Goal: Browse casually: Explore the website without a specific task or goal

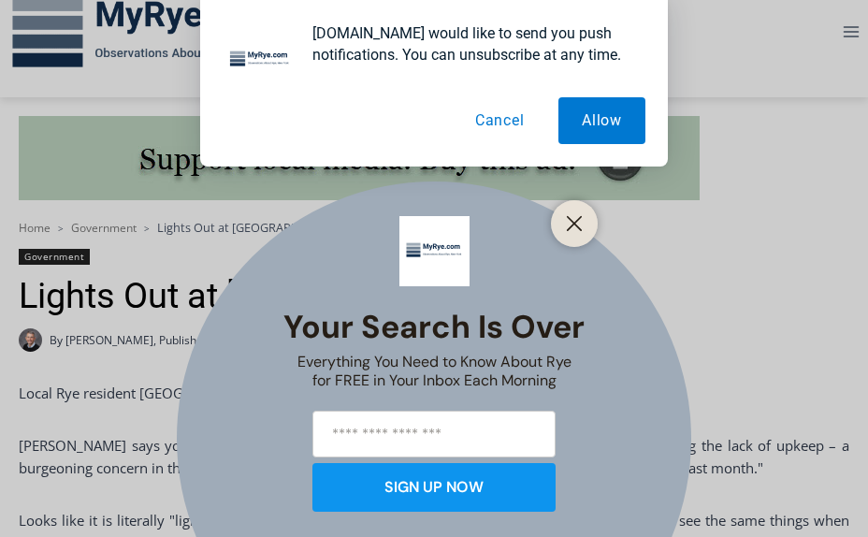
scroll to position [374, 0]
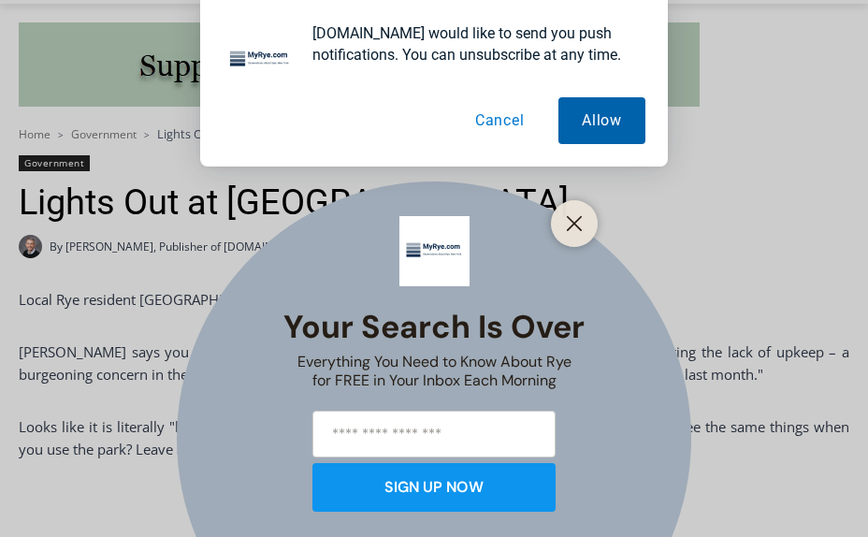
click at [583, 116] on button "Allow" at bounding box center [602, 120] width 87 height 47
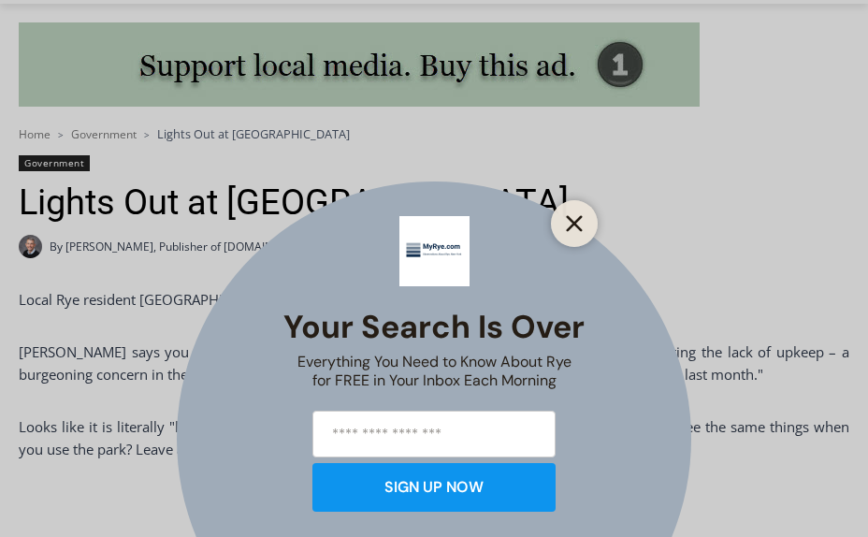
click at [567, 226] on icon "Close" at bounding box center [574, 223] width 17 height 17
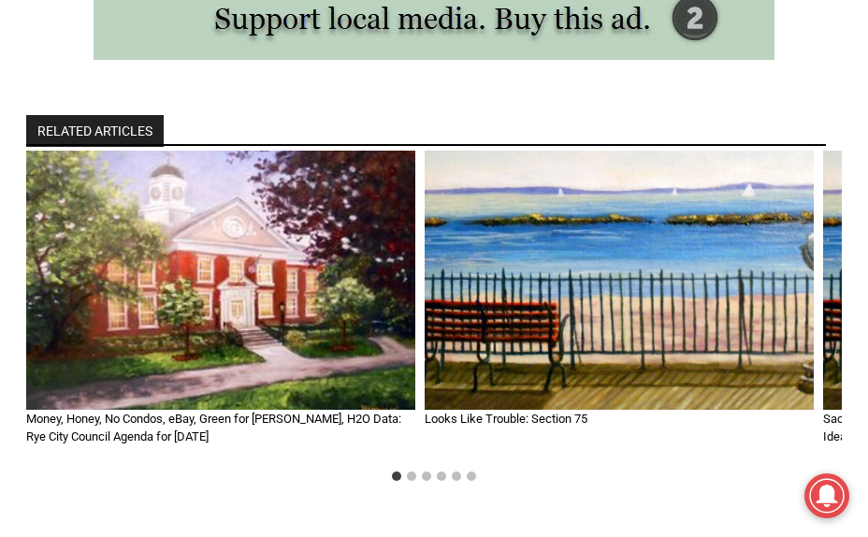
scroll to position [1685, 0]
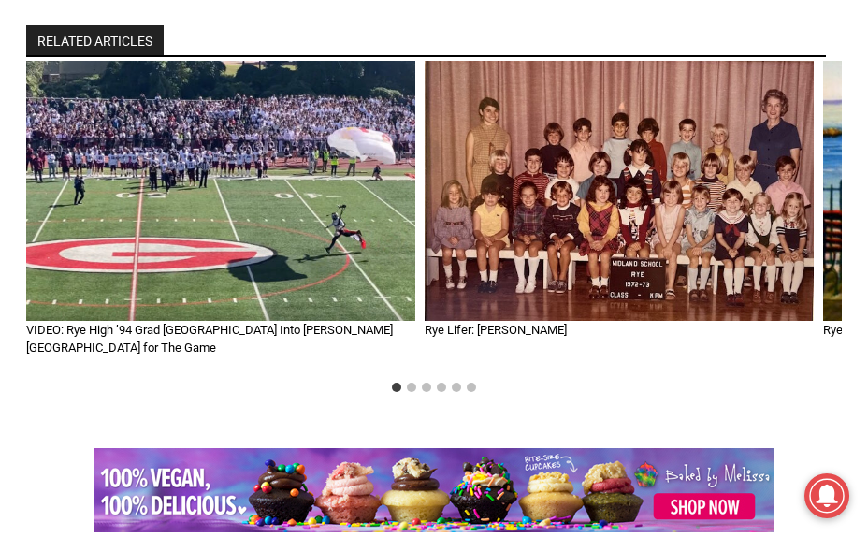
scroll to position [3520, 0]
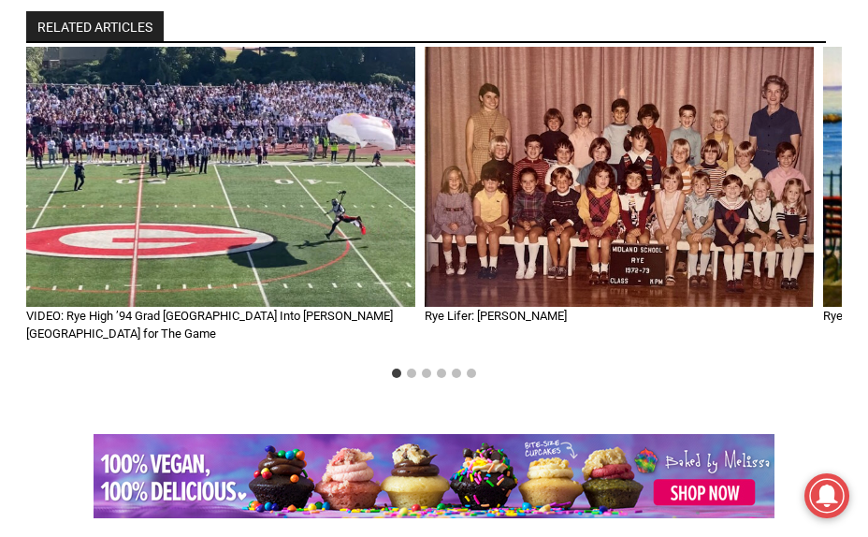
click at [628, 197] on img "2 of 6" at bounding box center [619, 176] width 389 height 259
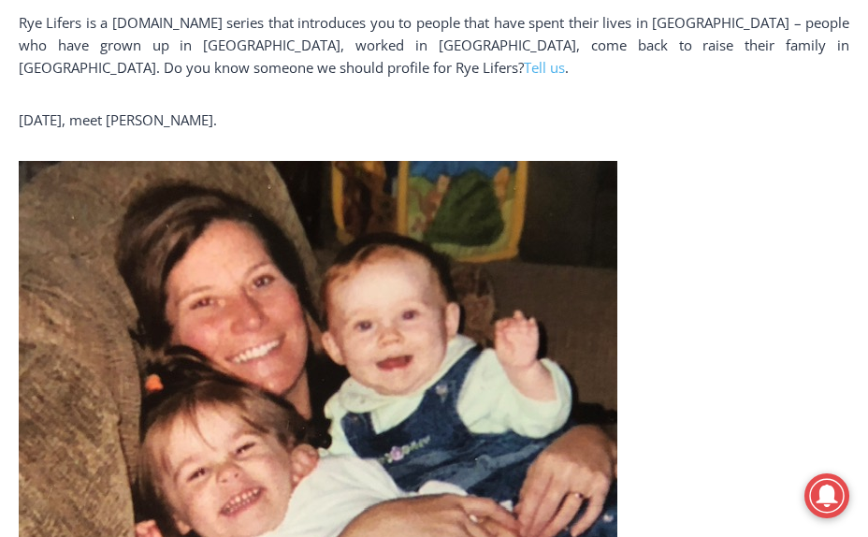
scroll to position [374, 0]
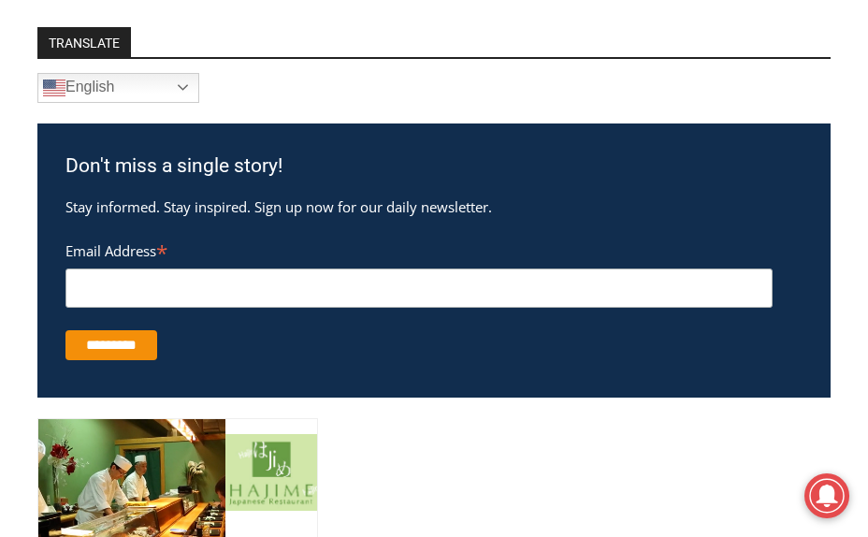
scroll to position [3932, 0]
